Goal: Navigation & Orientation: Find specific page/section

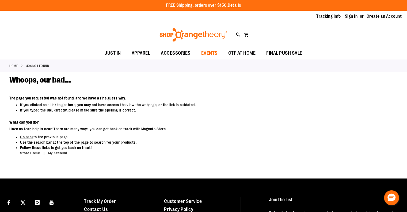
click at [208, 53] on span "EVENTS" at bounding box center [209, 53] width 16 height 12
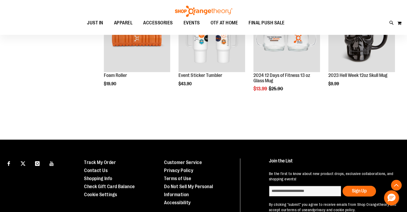
scroll to position [238, 0]
